Goal: Information Seeking & Learning: Learn about a topic

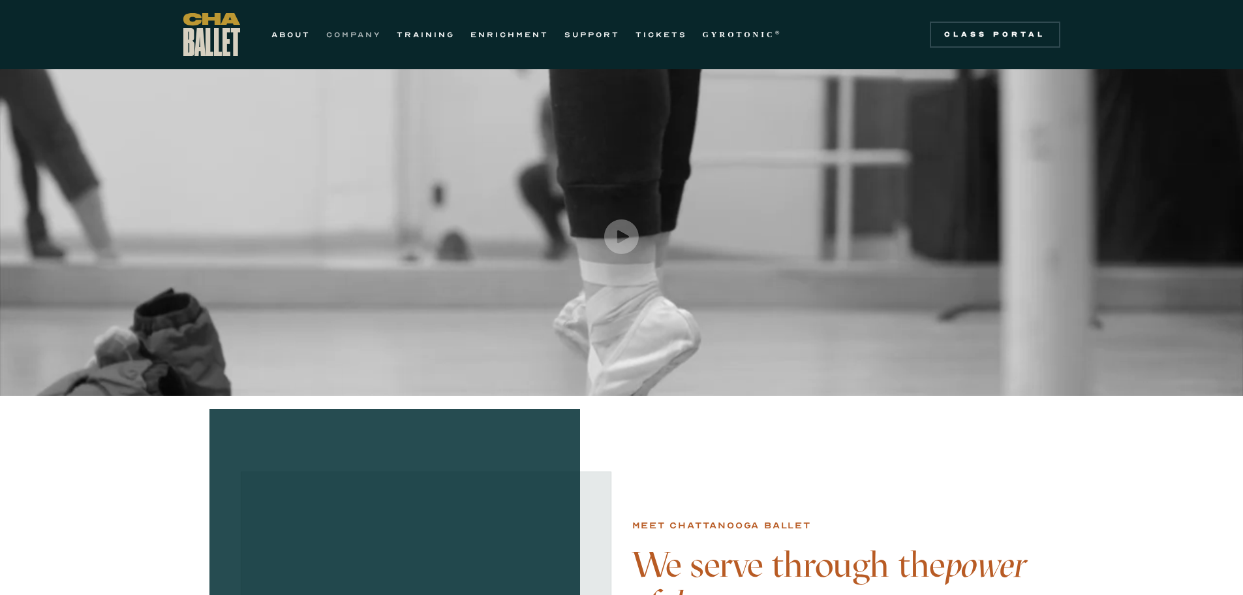
click at [336, 31] on link "COMPANY" at bounding box center [353, 35] width 55 height 16
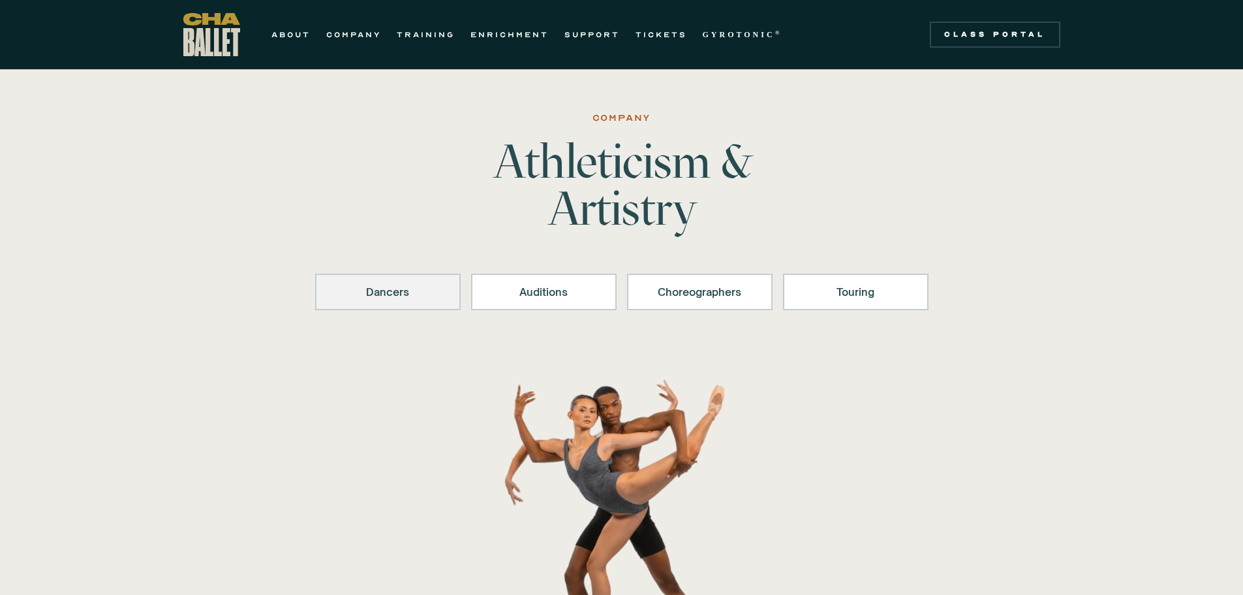
click at [372, 281] on link "Dancers" at bounding box center [388, 291] width 146 height 37
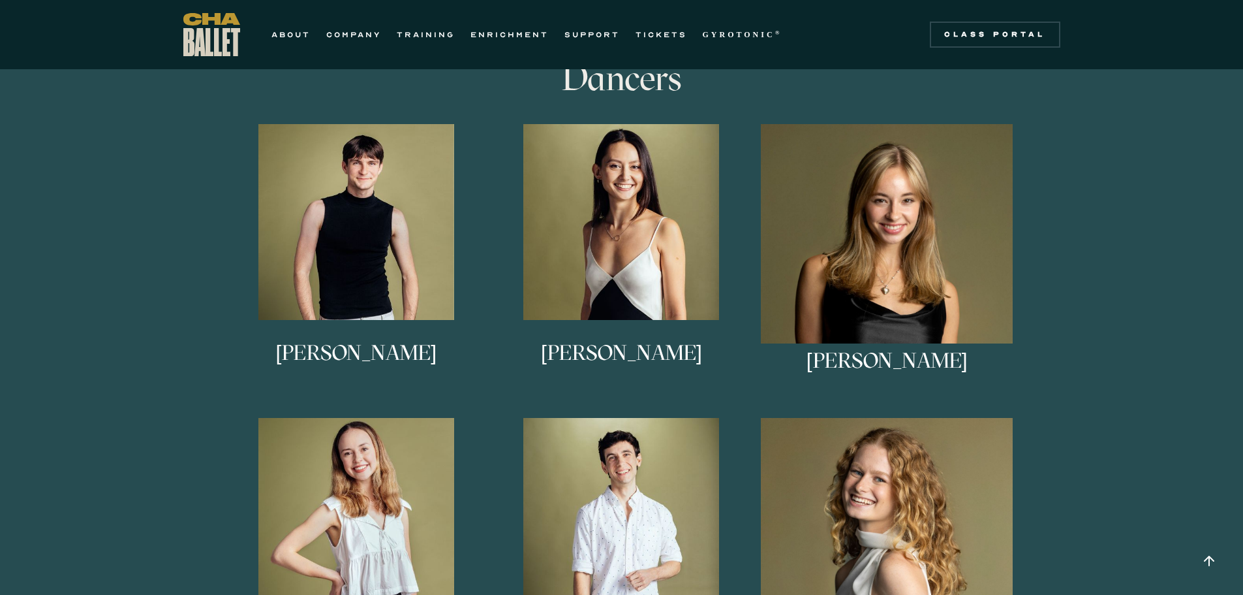
scroll to position [712, 0]
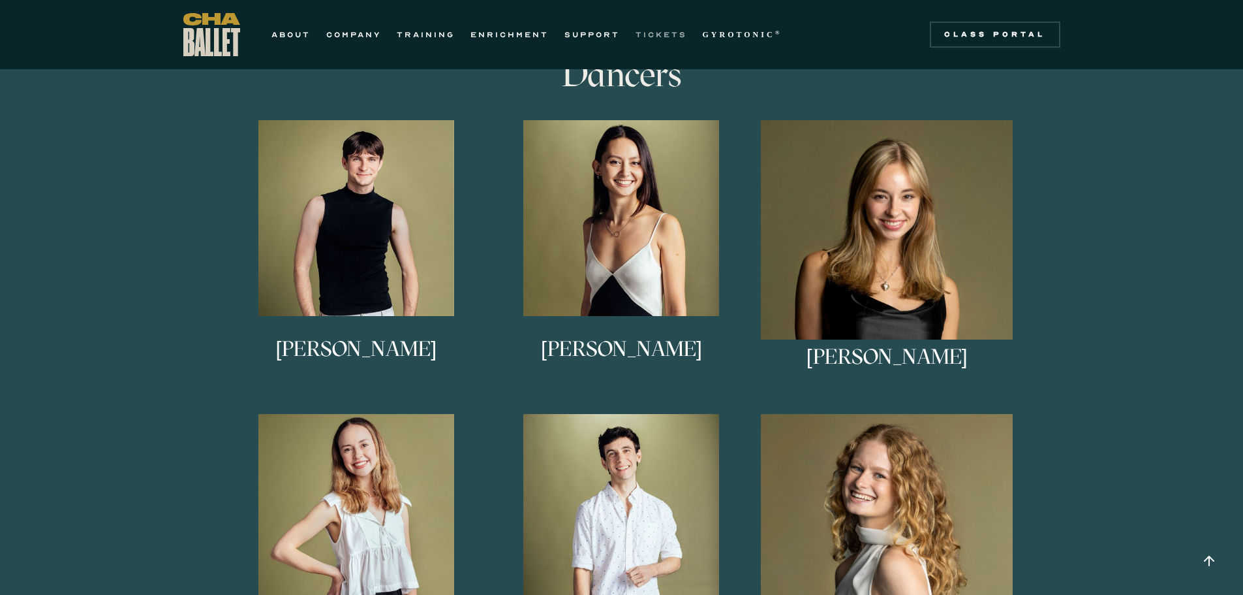
click at [678, 36] on link "TICKETS" at bounding box center [662, 35] width 52 height 16
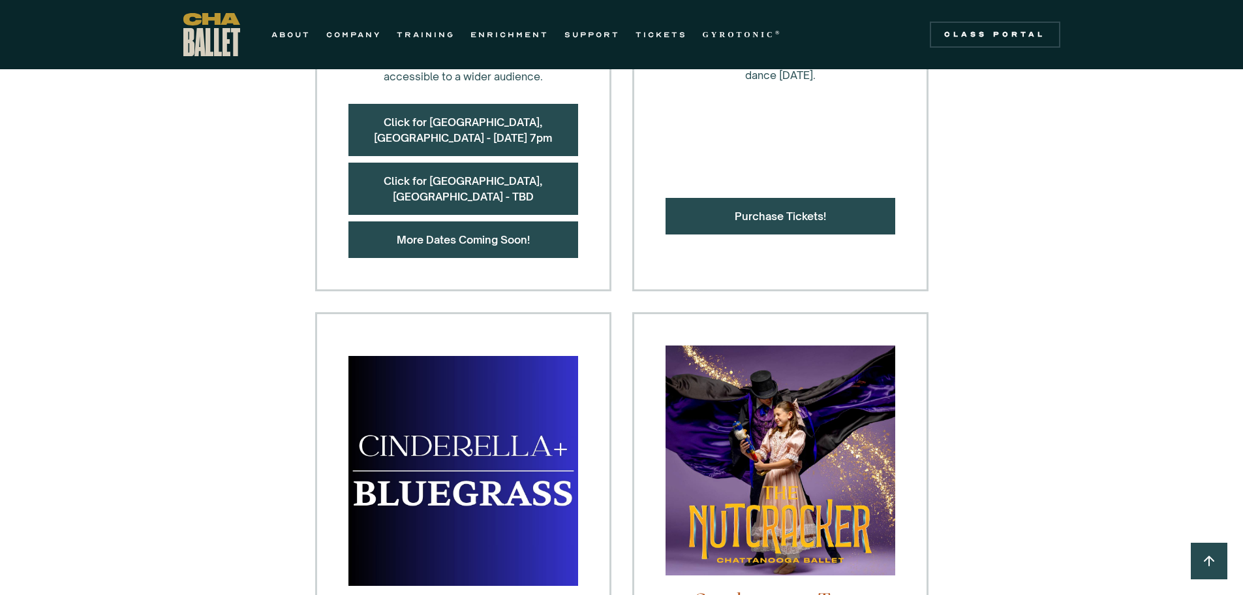
scroll to position [718, 0]
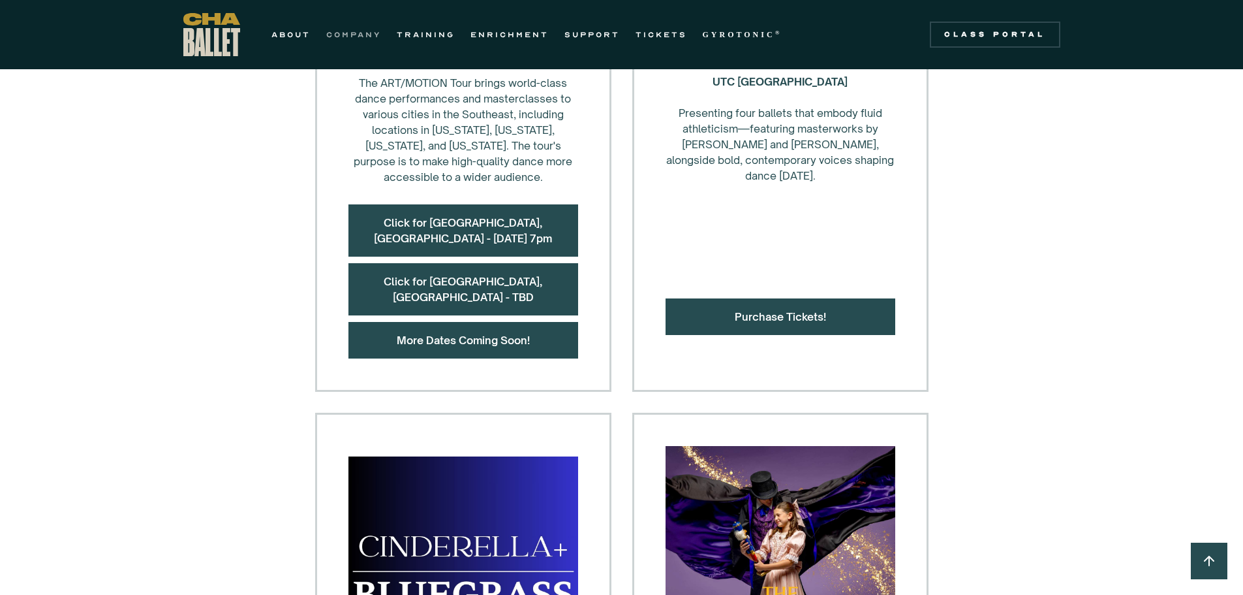
click at [373, 36] on link "COMPANY" at bounding box center [353, 35] width 55 height 16
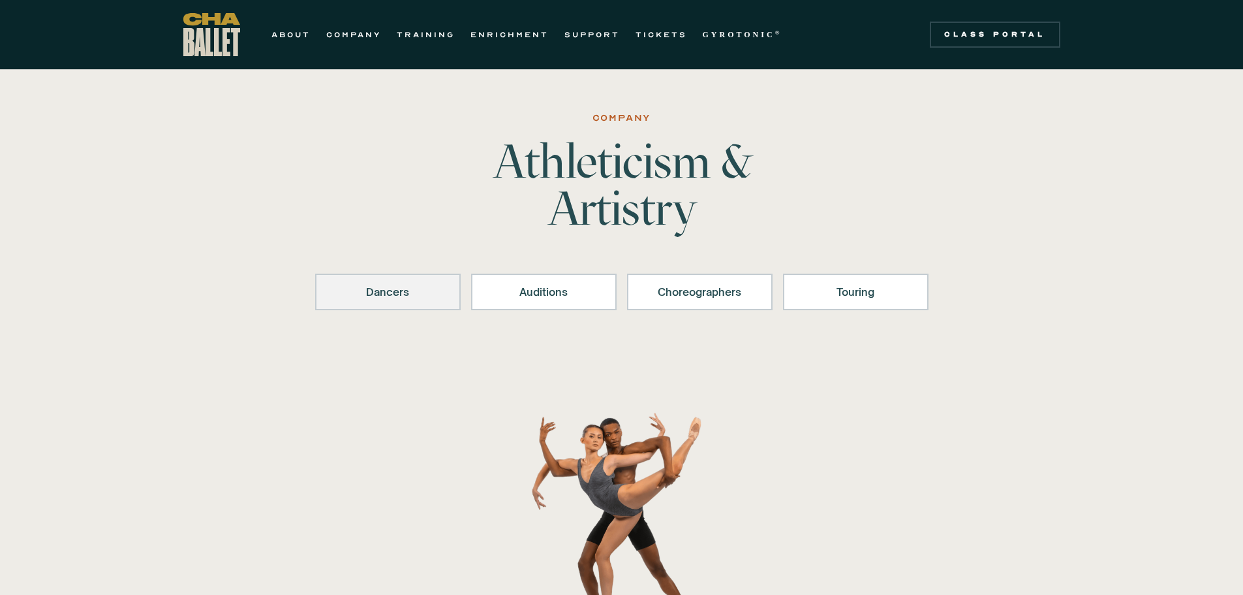
click at [391, 284] on div "Dancers" at bounding box center [388, 292] width 112 height 16
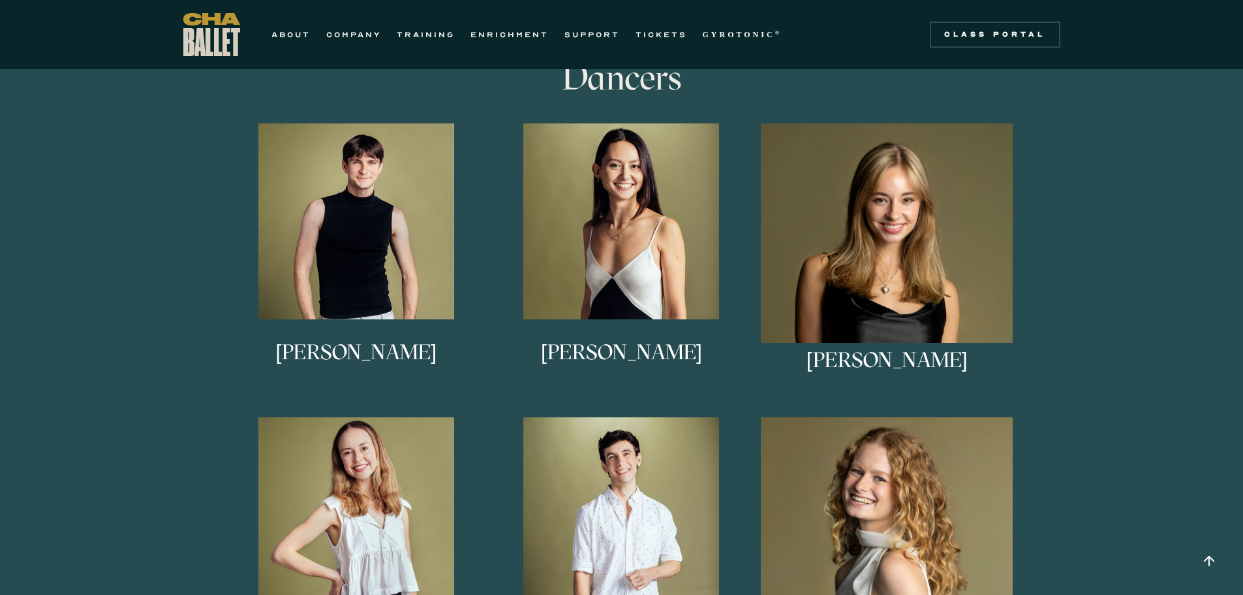
scroll to position [712, 0]
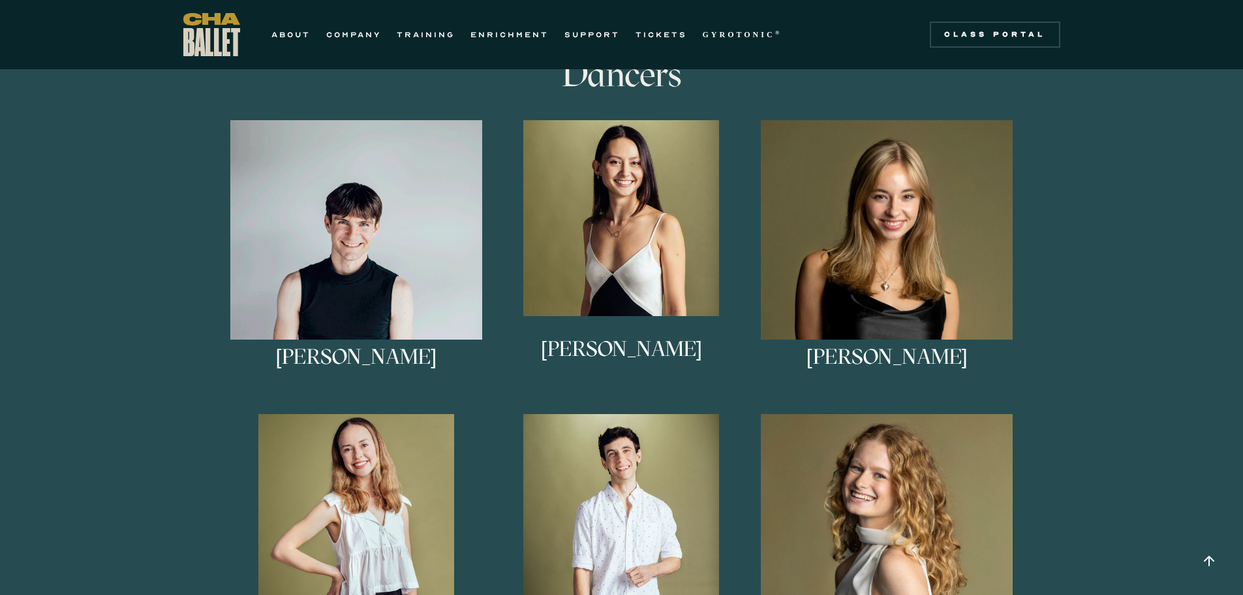
click at [348, 238] on img at bounding box center [356, 246] width 253 height 253
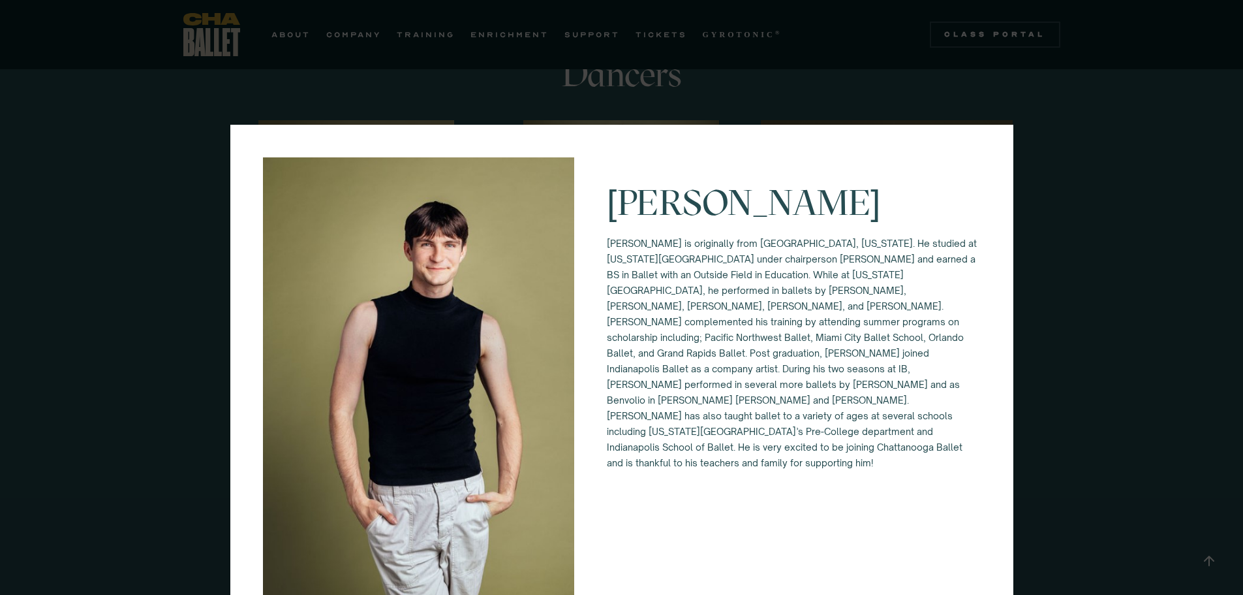
scroll to position [32, 0]
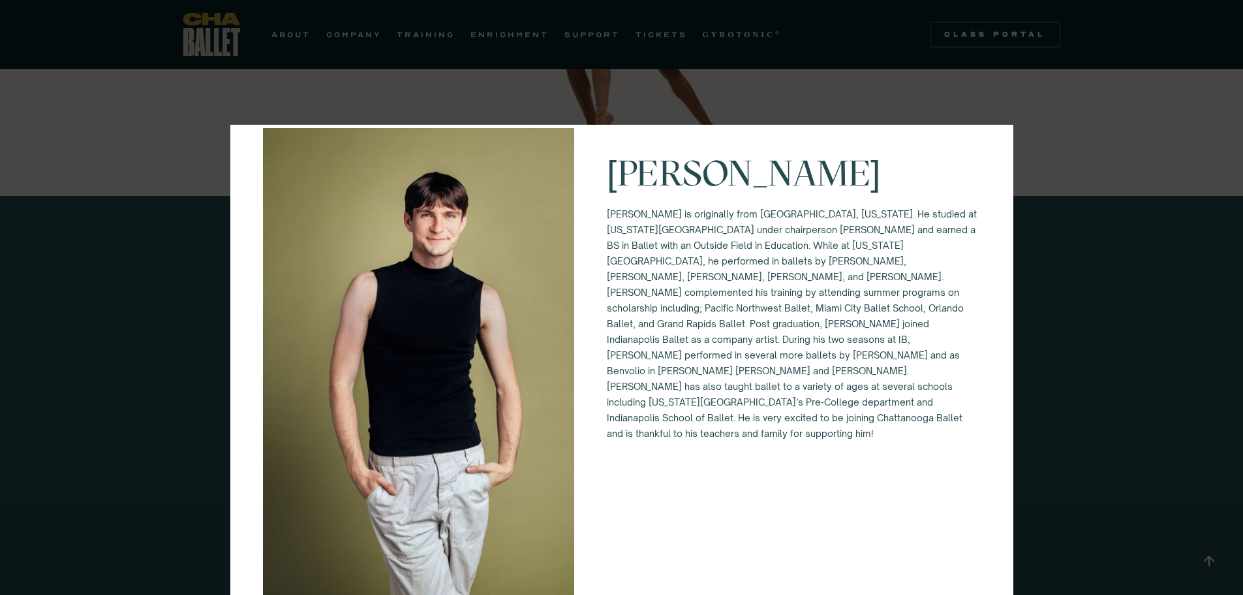
click at [1075, 452] on div "Eli Diersing Eli Diersing is originally from Bloomington, Indiana. He studied a…" at bounding box center [621, 297] width 1243 height 595
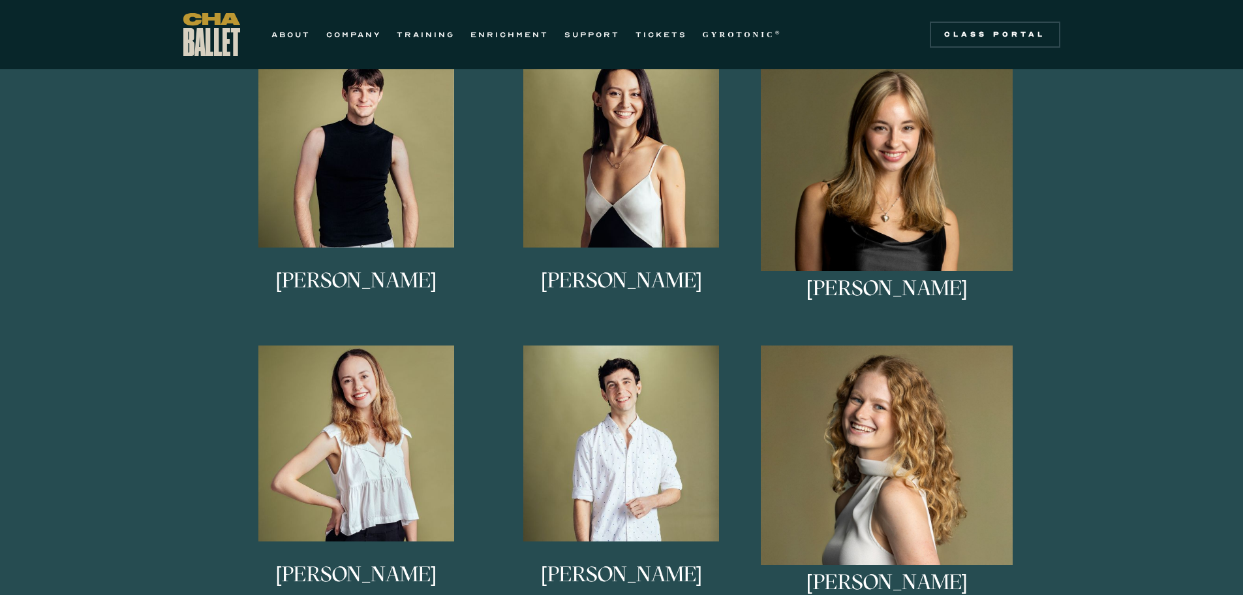
scroll to position [777, 0]
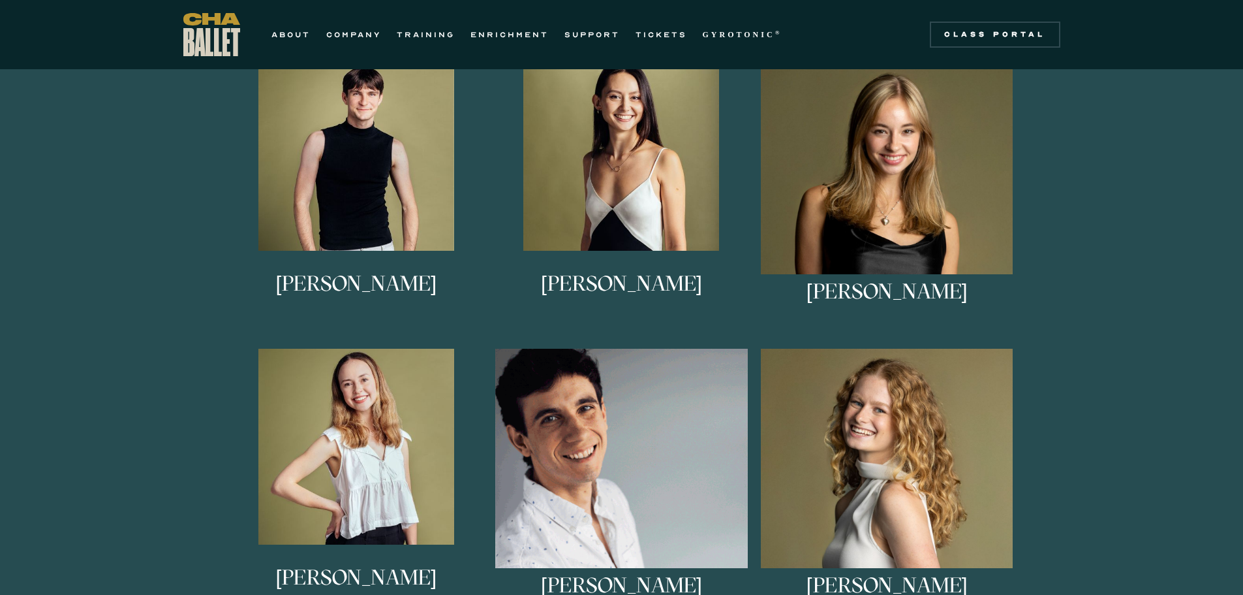
click at [593, 422] on img at bounding box center [621, 475] width 253 height 253
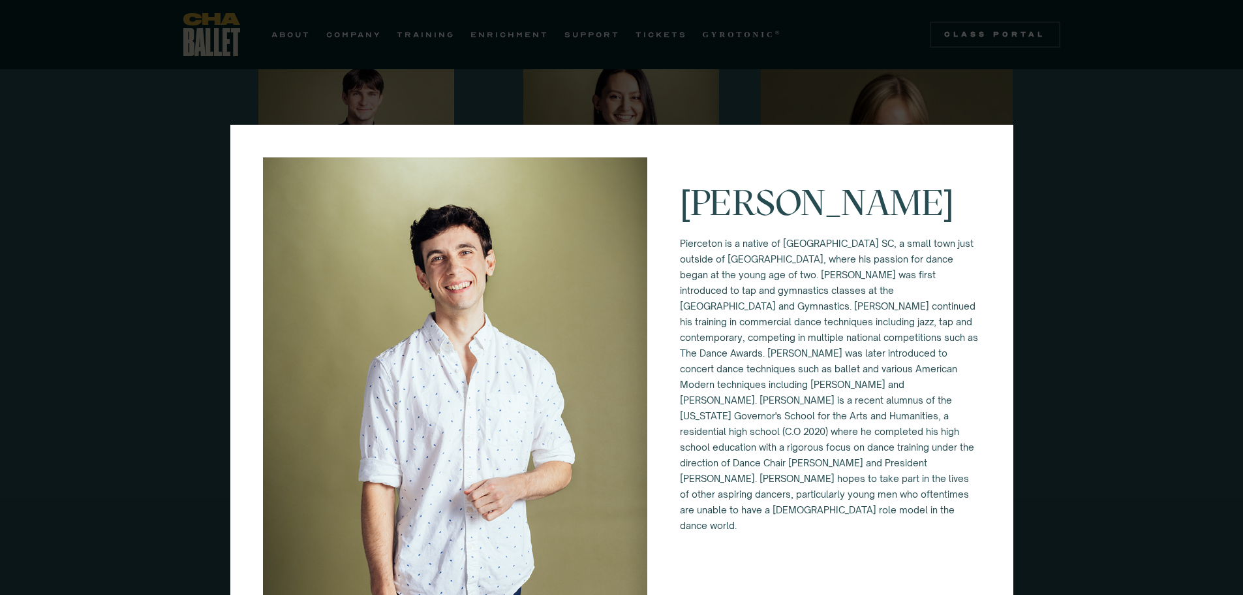
scroll to position [65, 0]
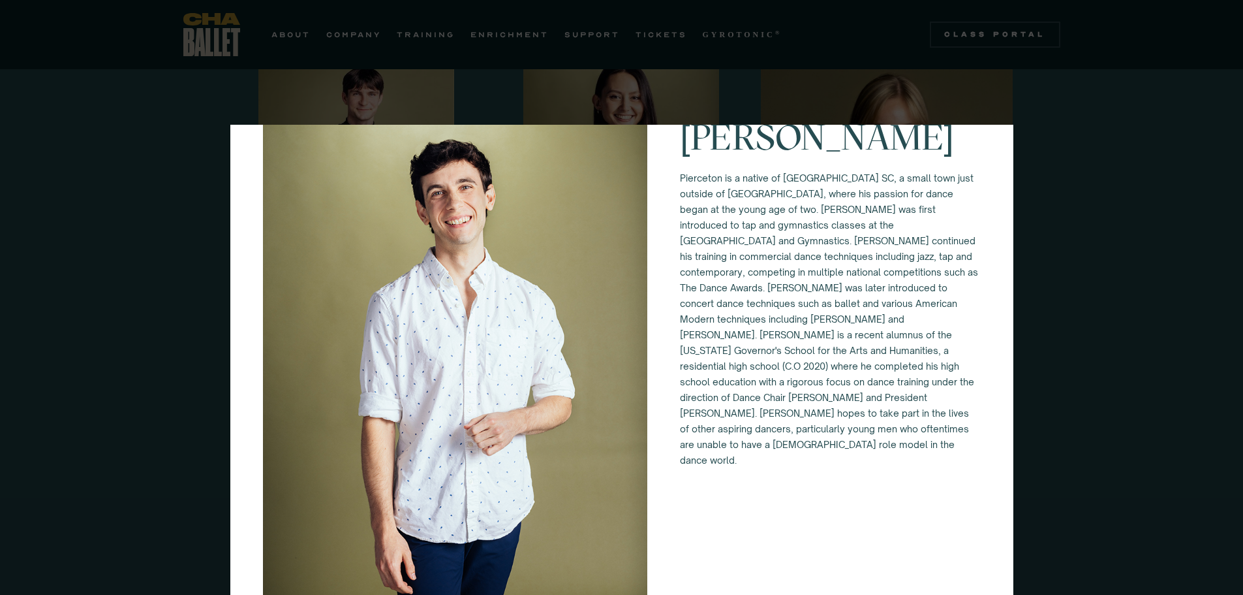
click at [1077, 372] on div "[PERSON_NAME]" at bounding box center [621, 297] width 1243 height 595
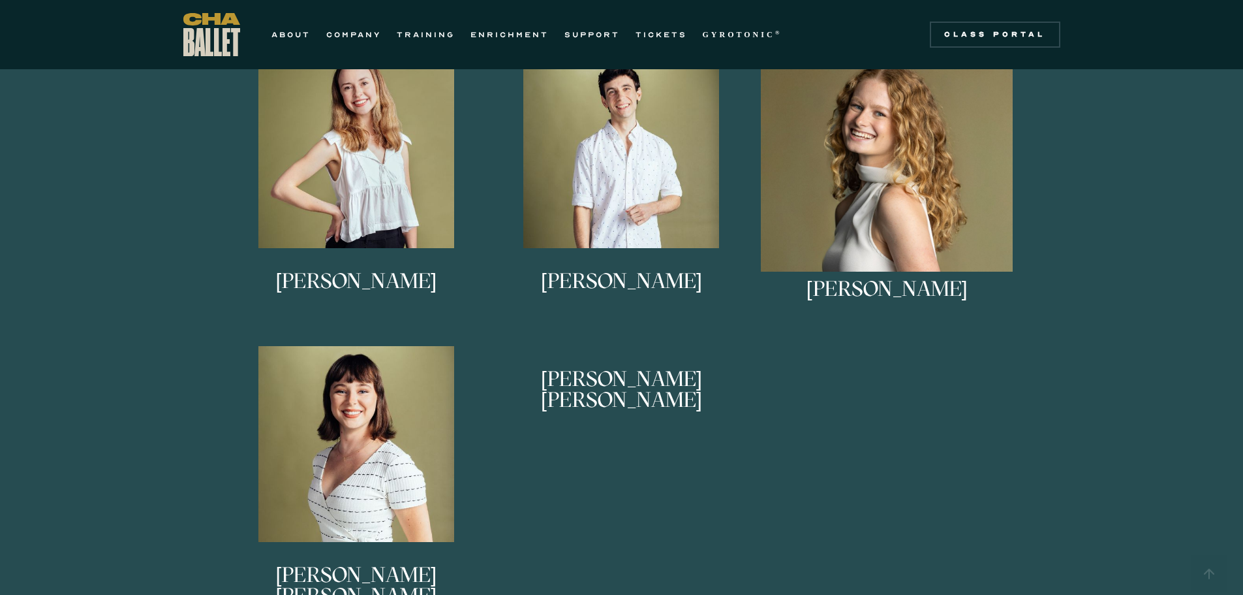
scroll to position [1104, 0]
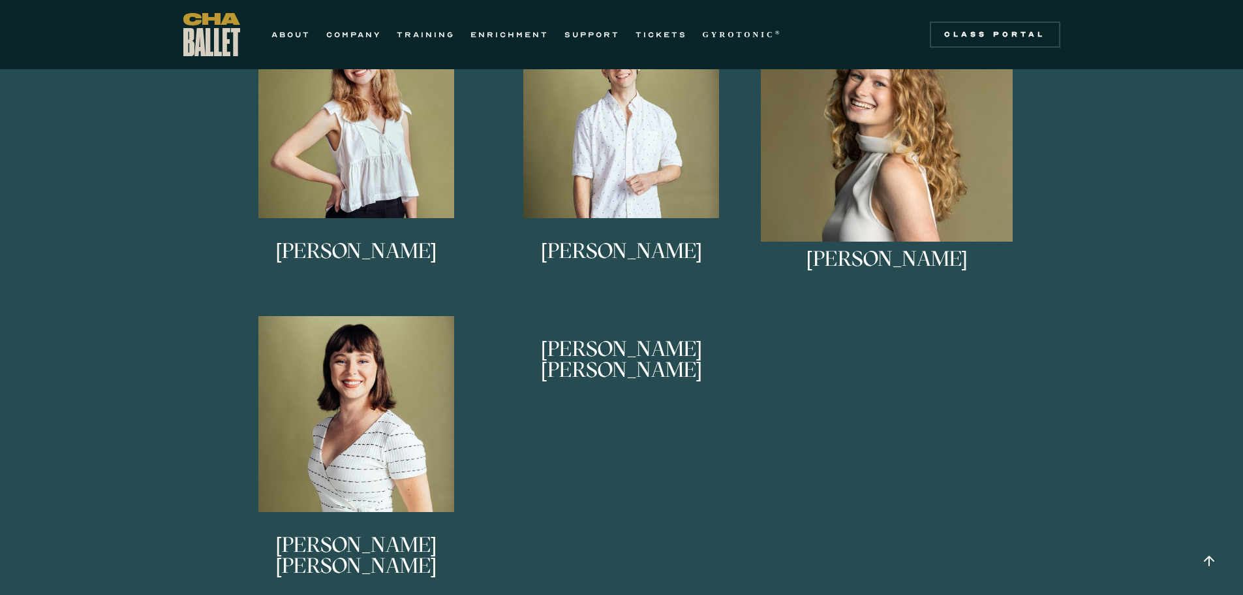
click at [0, 0] on img at bounding box center [0, 0] width 0 height 0
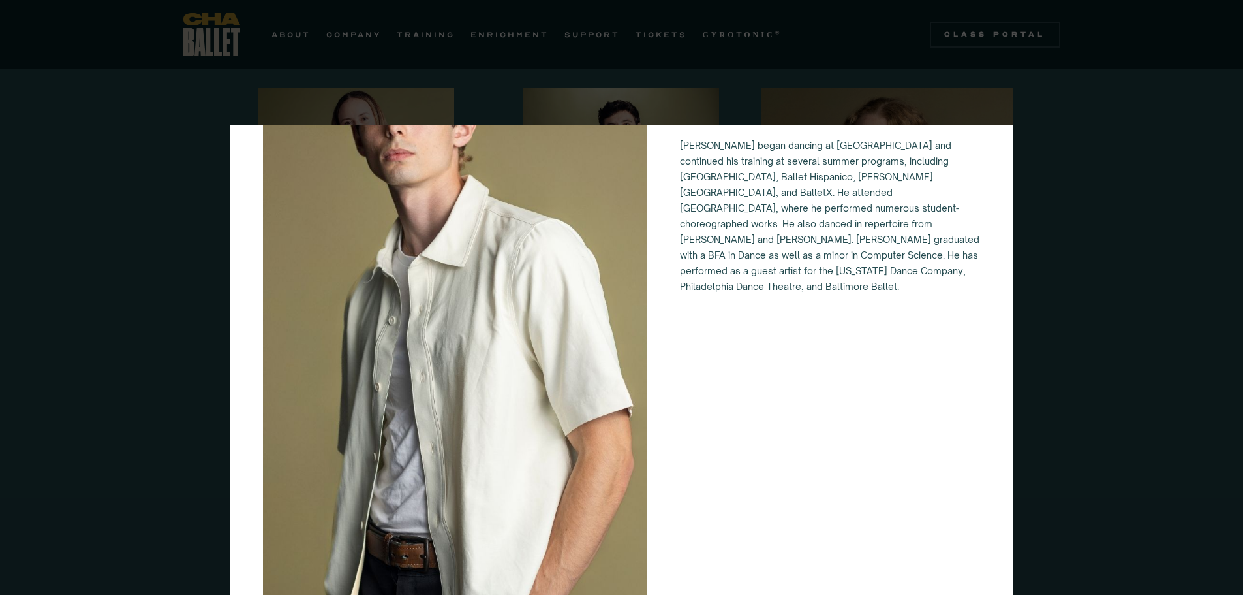
scroll to position [0, 0]
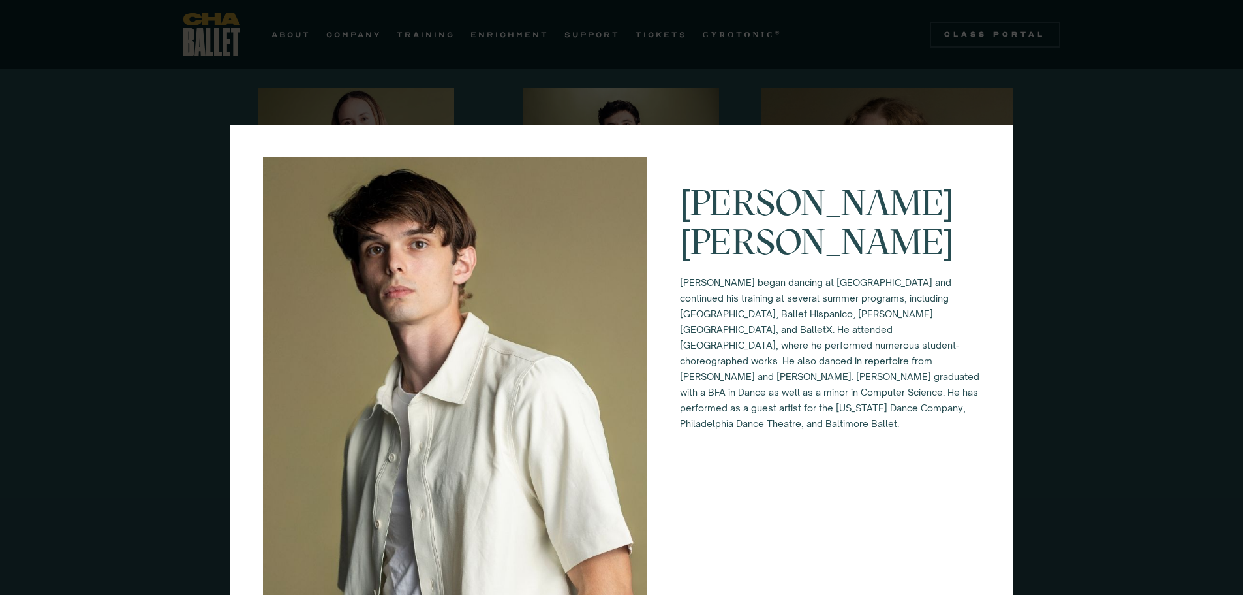
click at [1076, 142] on div "Bishop Kaschock-Marenda Bishop began dancing at Philadelphia Dance Theatre and …" at bounding box center [621, 297] width 1243 height 595
